Goal: Task Accomplishment & Management: Manage account settings

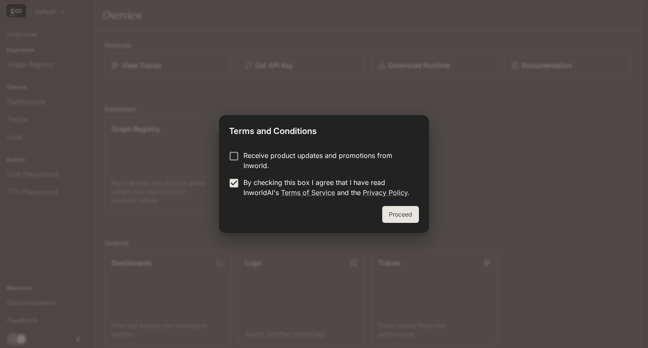
click at [394, 215] on button "Proceed" at bounding box center [400, 214] width 37 height 17
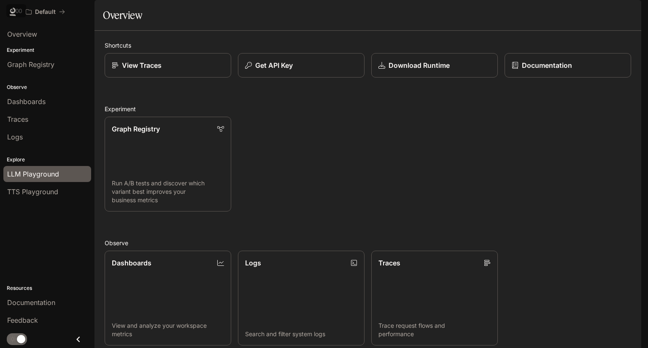
click at [59, 172] on div "LLM Playground" at bounding box center [47, 174] width 80 height 10
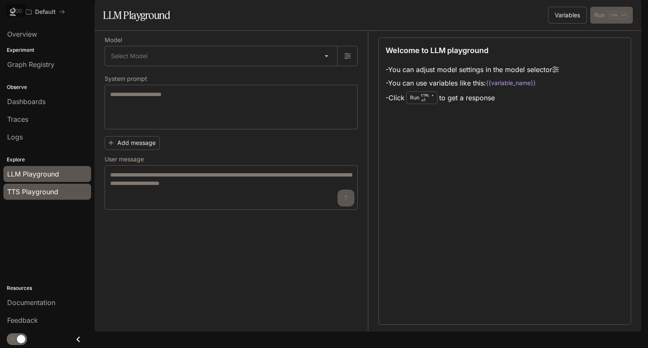
click at [38, 187] on span "TTS Playground" at bounding box center [32, 192] width 51 height 10
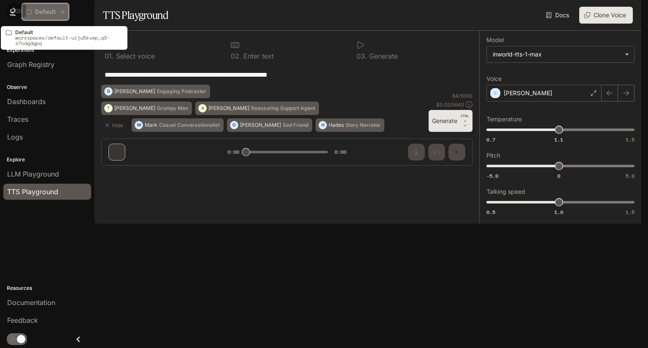
click at [50, 13] on p "Default" at bounding box center [45, 11] width 21 height 7
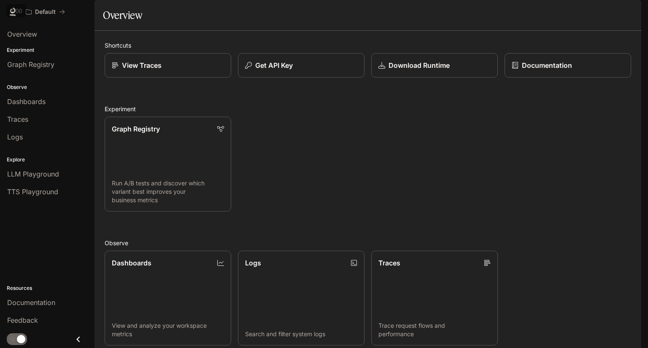
click at [622, 11] on button "button" at bounding box center [629, 11] width 17 height 17
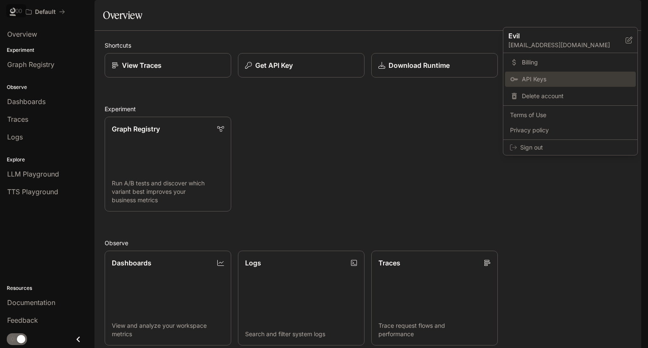
click at [546, 78] on span "API Keys" at bounding box center [576, 79] width 109 height 8
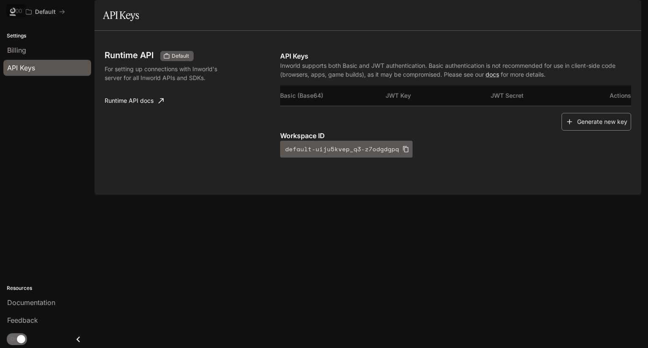
click at [590, 131] on button "Generate new key" at bounding box center [596, 122] width 70 height 18
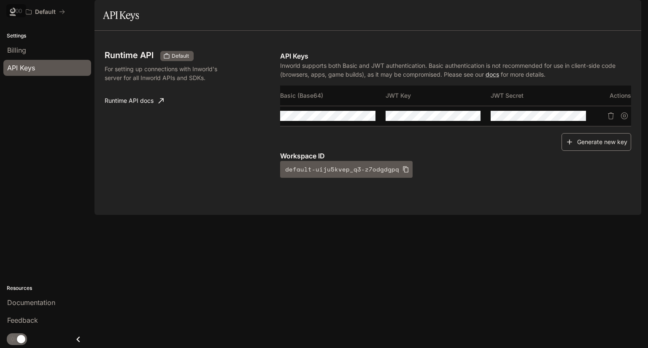
click at [599, 151] on button "Generate new key" at bounding box center [596, 142] width 70 height 18
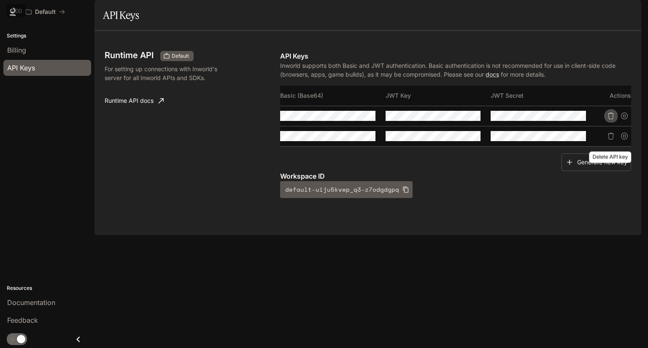
click at [611, 119] on icon "Delete API key" at bounding box center [610, 116] width 7 height 7
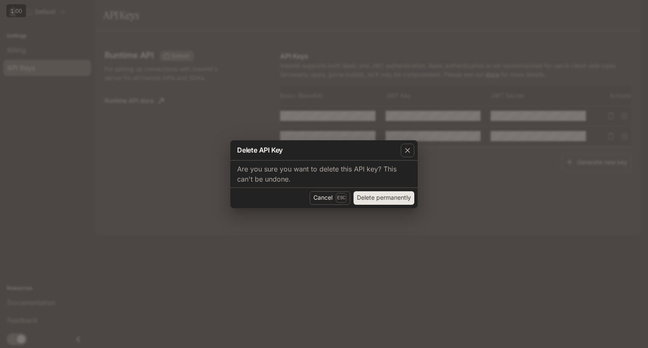
click at [394, 198] on button "Delete permanently" at bounding box center [383, 197] width 61 height 13
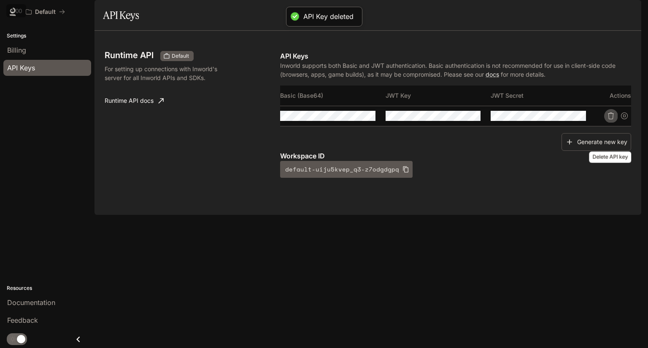
click at [607, 119] on icon "Delete API key" at bounding box center [610, 116] width 7 height 7
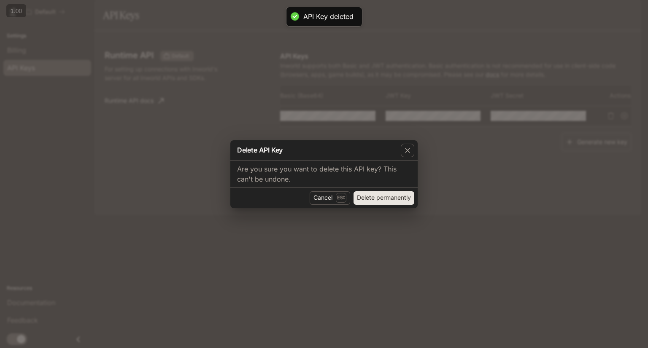
drag, startPoint x: 365, startPoint y: 204, endPoint x: 370, endPoint y: 201, distance: 5.9
click at [366, 204] on button "Delete permanently" at bounding box center [383, 197] width 61 height 13
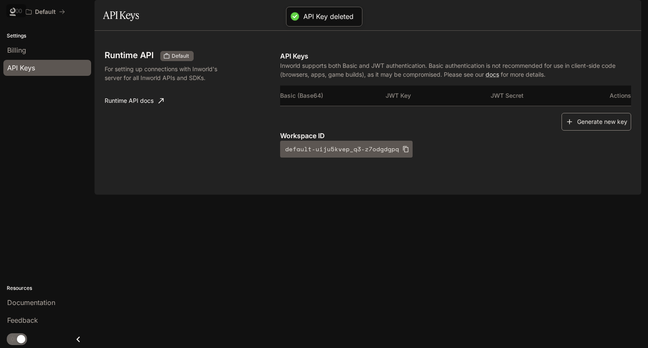
click at [592, 131] on button "Generate new key" at bounding box center [596, 122] width 70 height 18
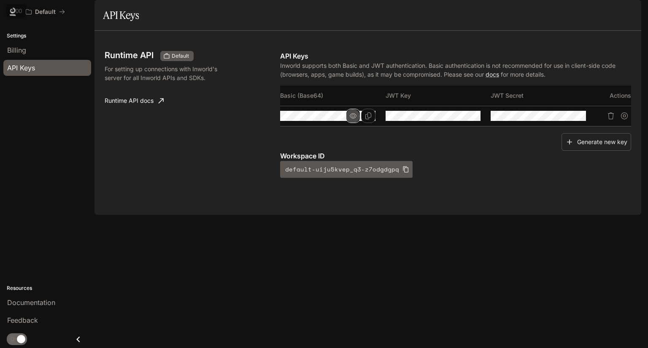
click at [356, 119] on icon "button" at bounding box center [353, 116] width 7 height 7
click at [470, 119] on icon "Copy Key" at bounding box center [473, 116] width 7 height 7
click at [457, 119] on icon "button" at bounding box center [458, 116] width 7 height 7
click at [459, 119] on icon "button" at bounding box center [458, 116] width 7 height 7
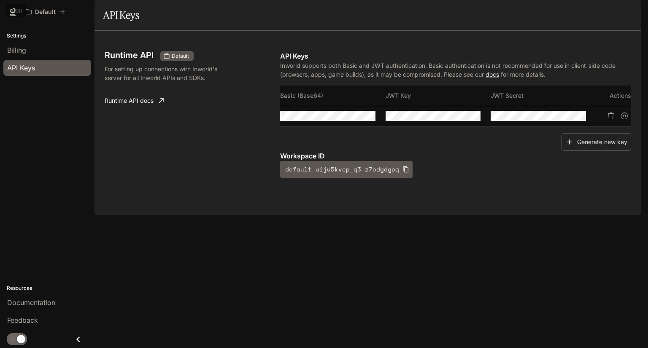
click at [403, 79] on p "Inworld supports both Basic and JWT authentication. Basic authentication is not…" at bounding box center [455, 70] width 351 height 18
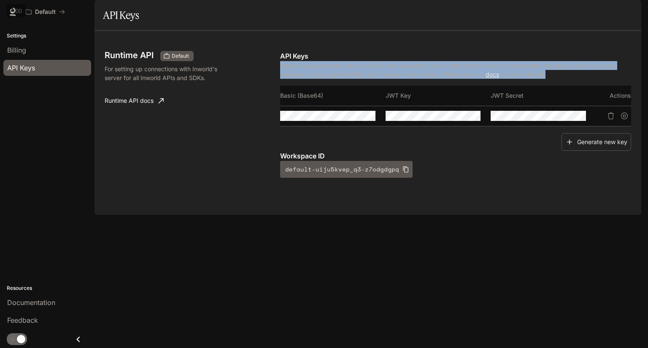
click at [403, 79] on p "Inworld supports both Basic and JWT authentication. Basic authentication is not…" at bounding box center [455, 70] width 351 height 18
click at [379, 79] on p "Inworld supports both Basic and JWT authentication. Basic authentication is not…" at bounding box center [455, 70] width 351 height 18
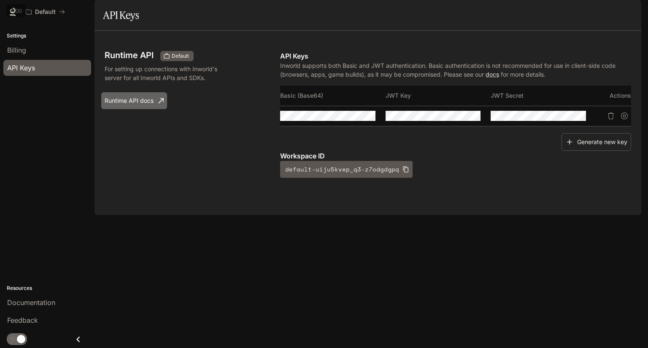
click at [143, 109] on link "Runtime API docs" at bounding box center [134, 100] width 66 height 17
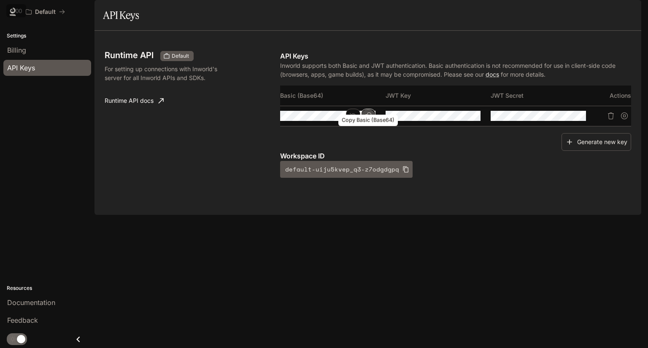
click at [367, 119] on icon "Copy Basic (Base64)" at bounding box center [368, 116] width 7 height 7
